Goal: Transaction & Acquisition: Purchase product/service

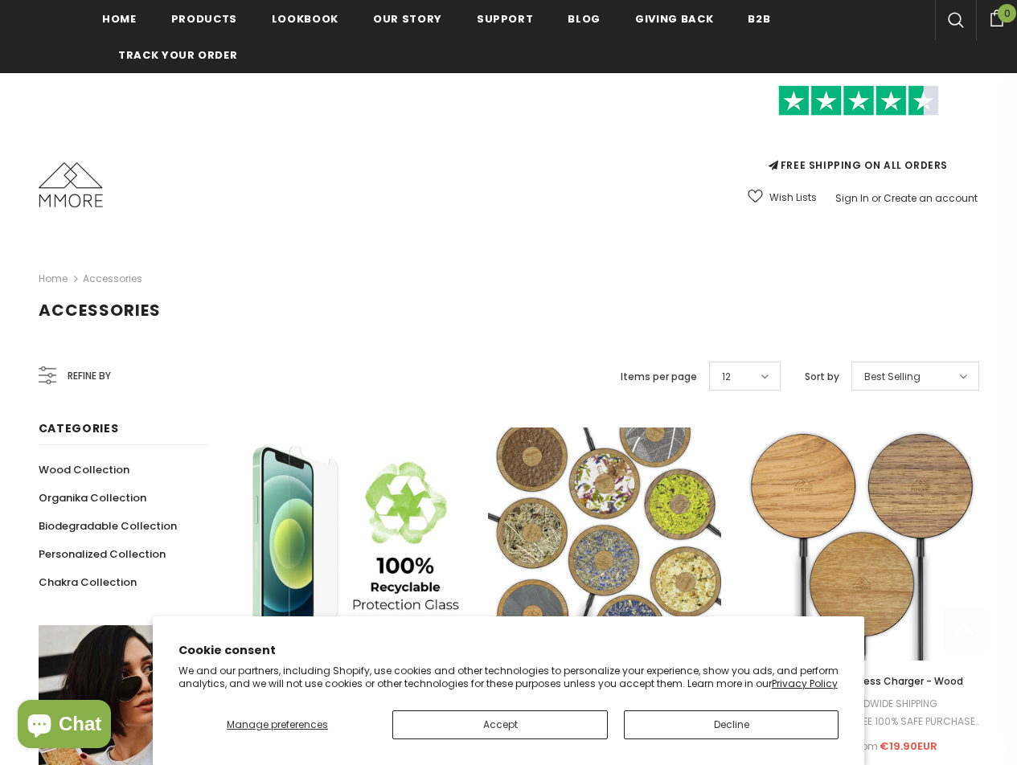
scroll to position [688, 0]
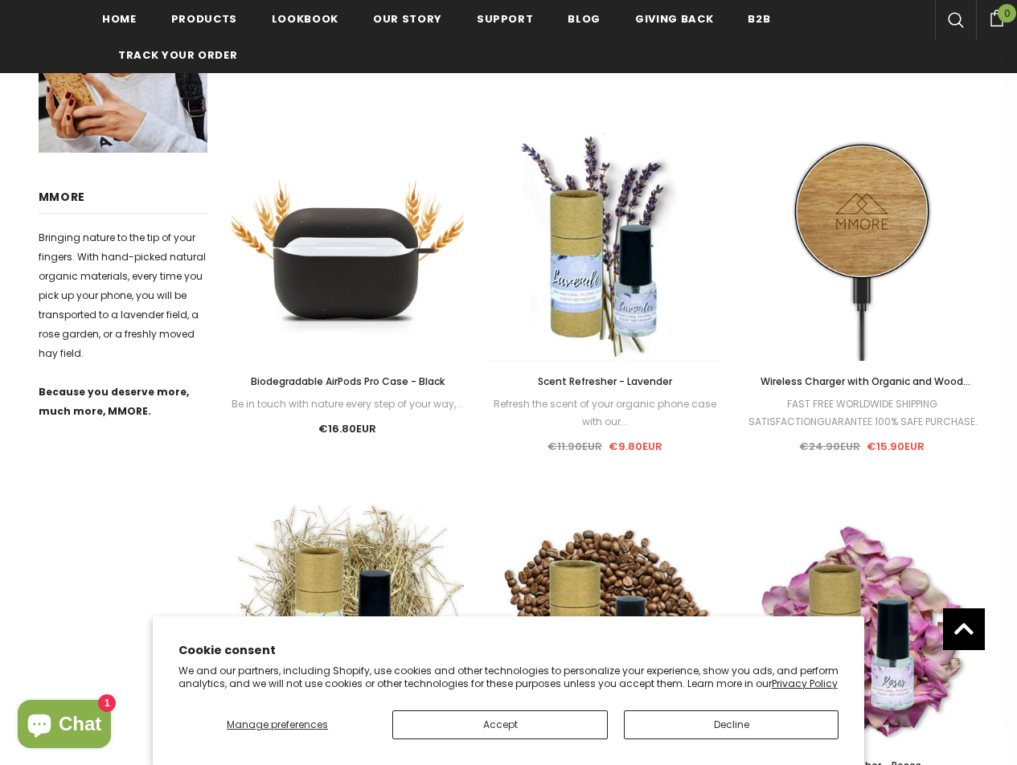
click at [699, 726] on button "Decline" at bounding box center [731, 725] width 215 height 29
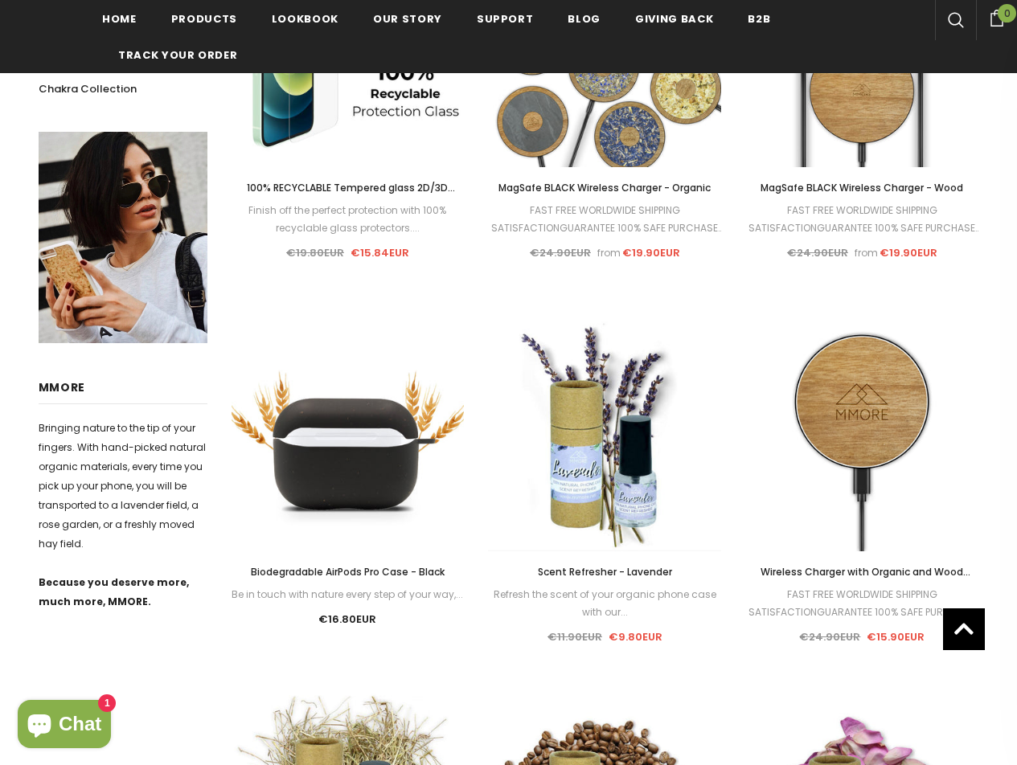
scroll to position [306, 0]
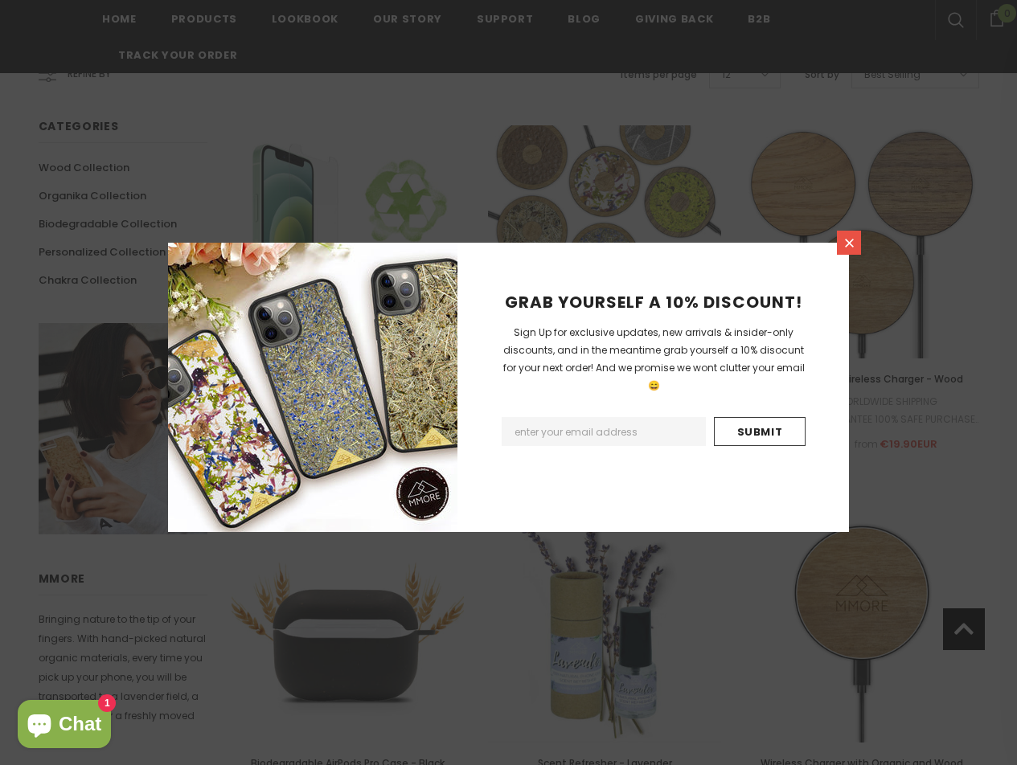
click at [848, 247] on icon at bounding box center [849, 243] width 14 height 14
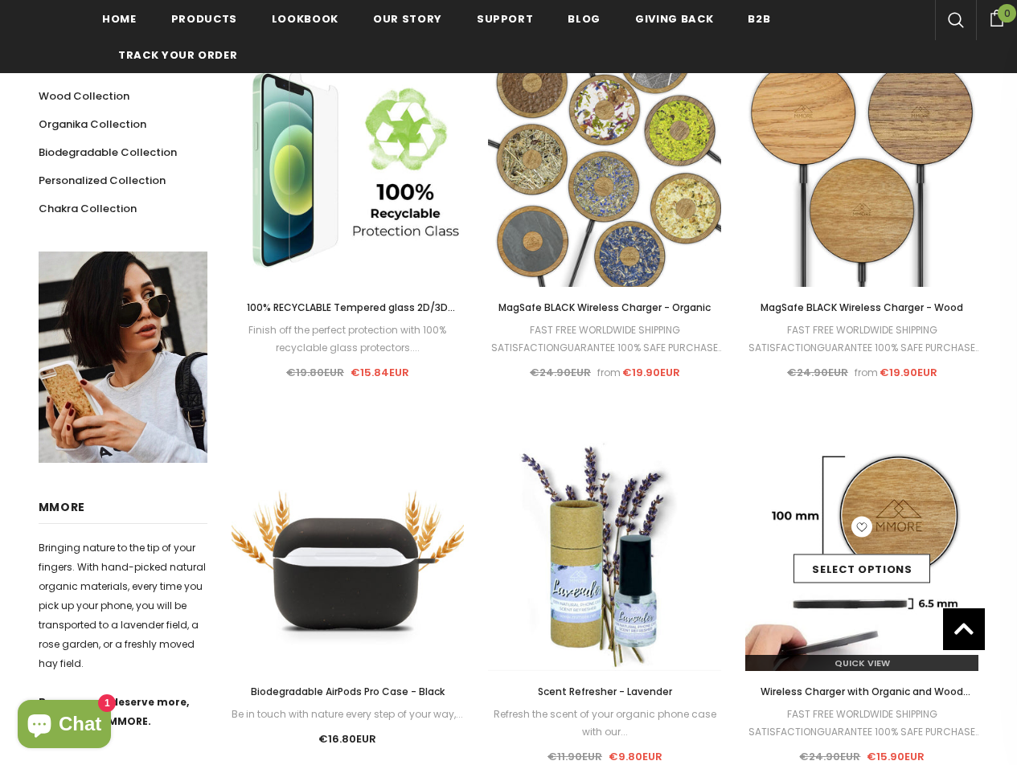
scroll to position [568, 0]
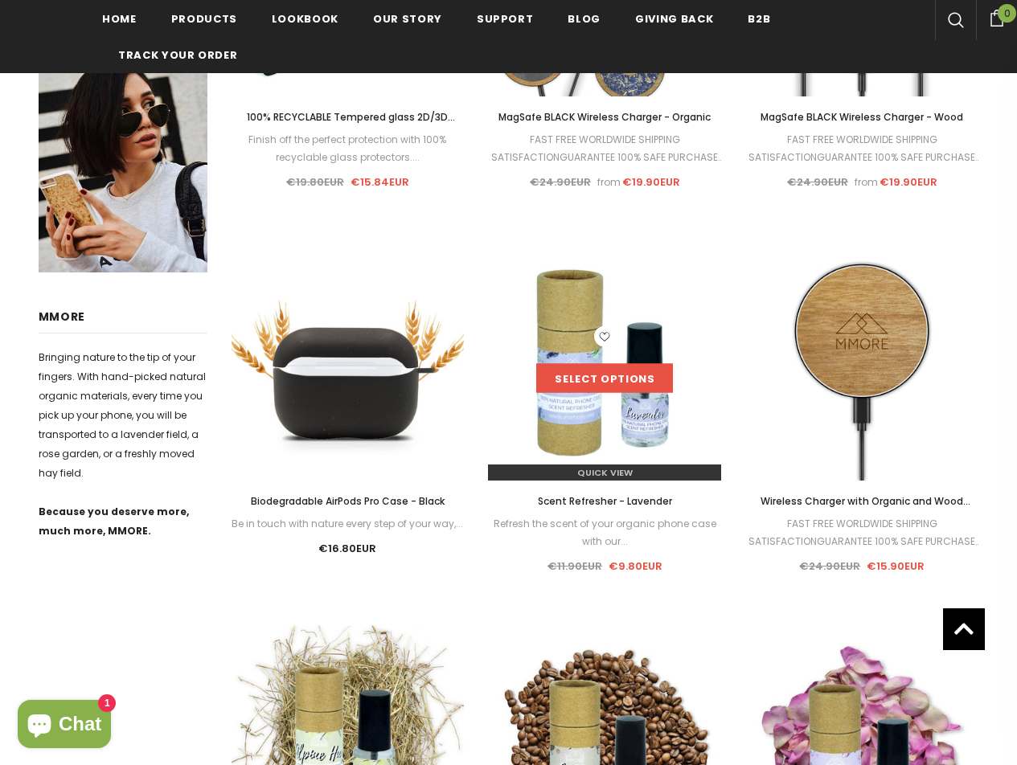
click at [588, 383] on link "Select options" at bounding box center [604, 378] width 137 height 29
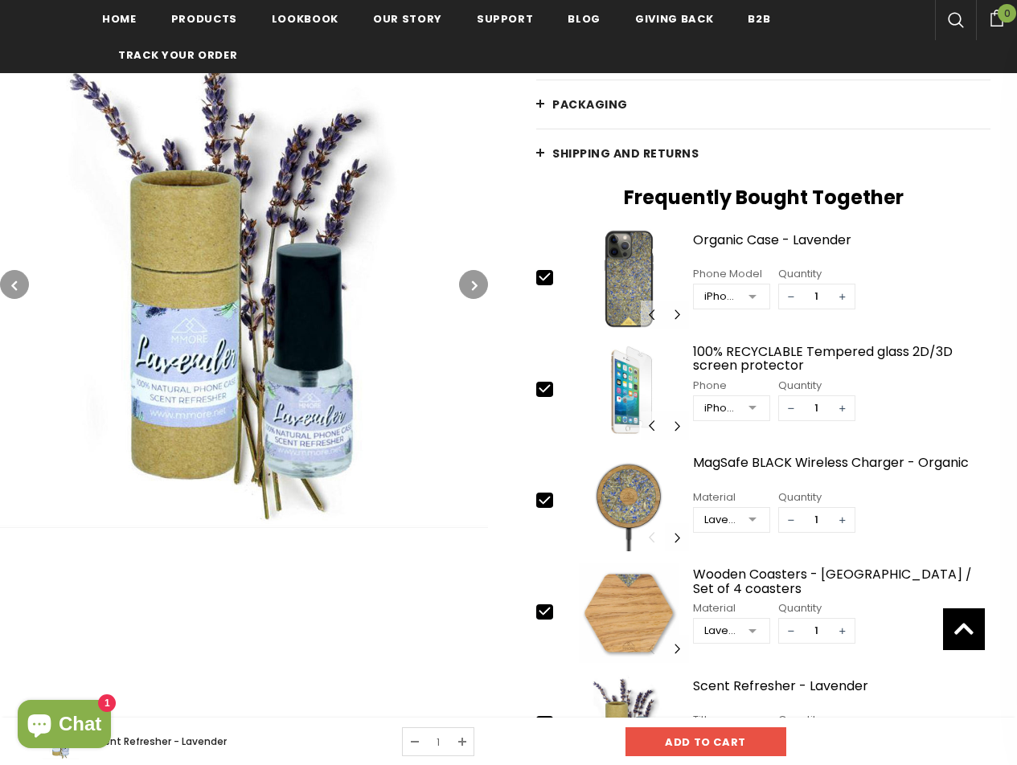
scroll to position [701, 0]
